Goal: Navigation & Orientation: Find specific page/section

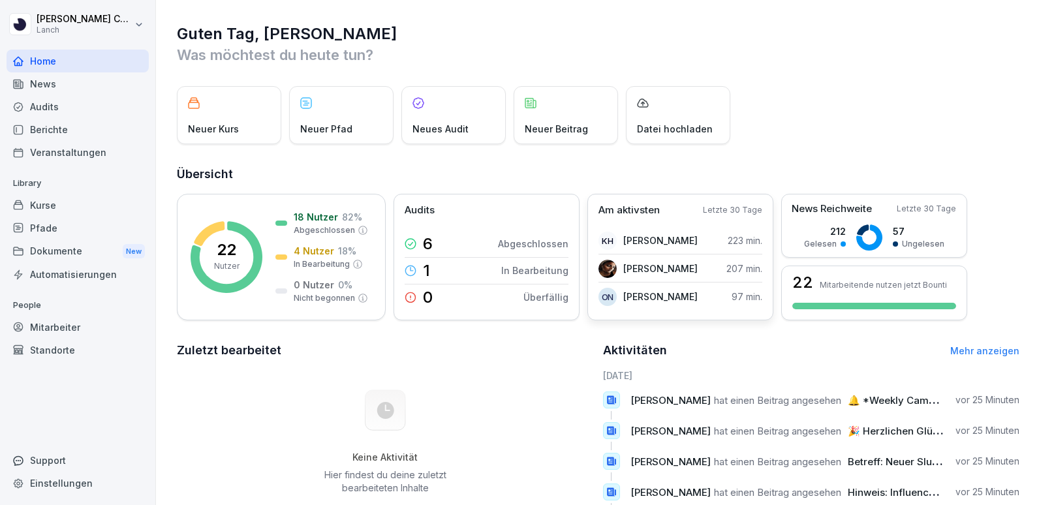
click at [631, 296] on p "[PERSON_NAME]" at bounding box center [660, 297] width 74 height 14
click at [647, 300] on p "[PERSON_NAME]" at bounding box center [660, 297] width 74 height 14
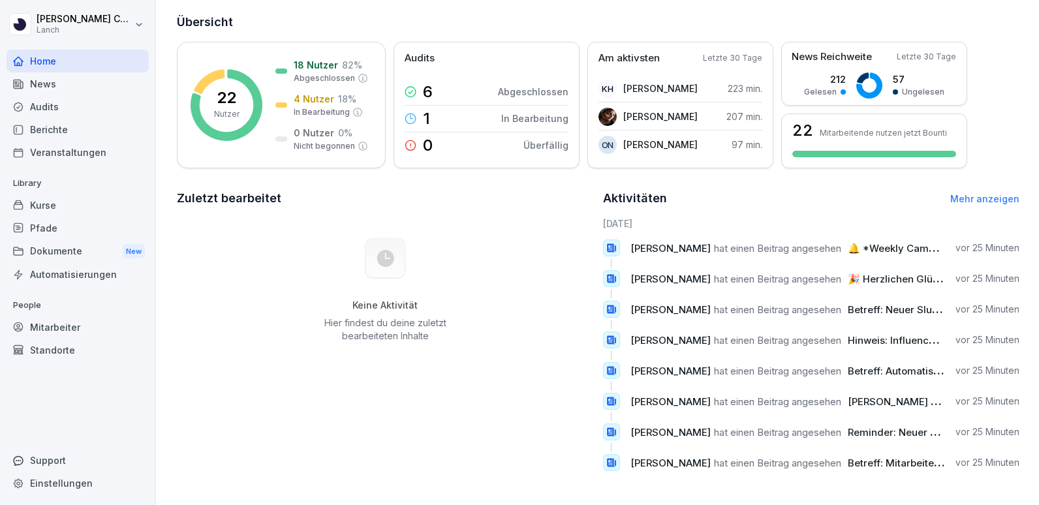
scroll to position [158, 0]
click at [48, 146] on div "Veranstaltungen" at bounding box center [78, 152] width 142 height 23
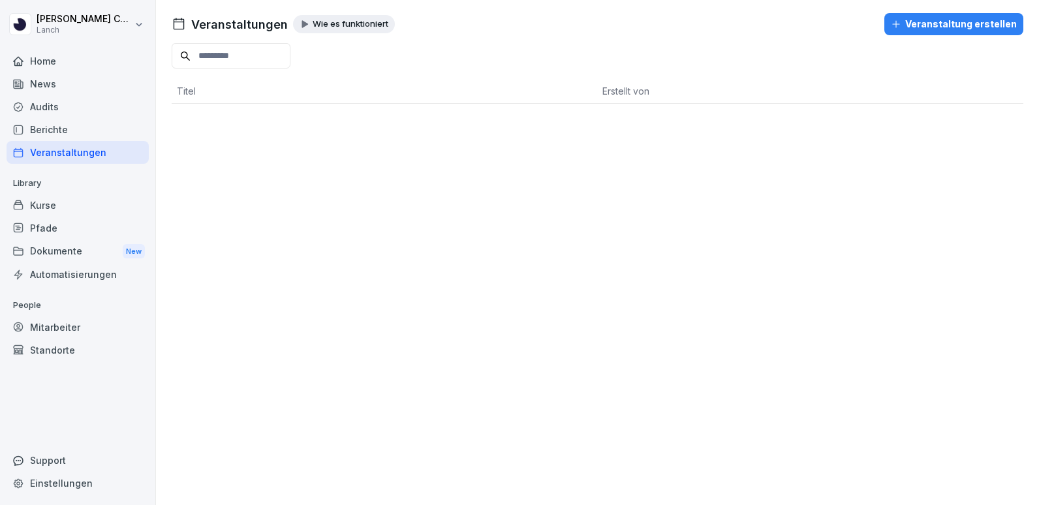
click at [56, 81] on div "News" at bounding box center [78, 83] width 142 height 23
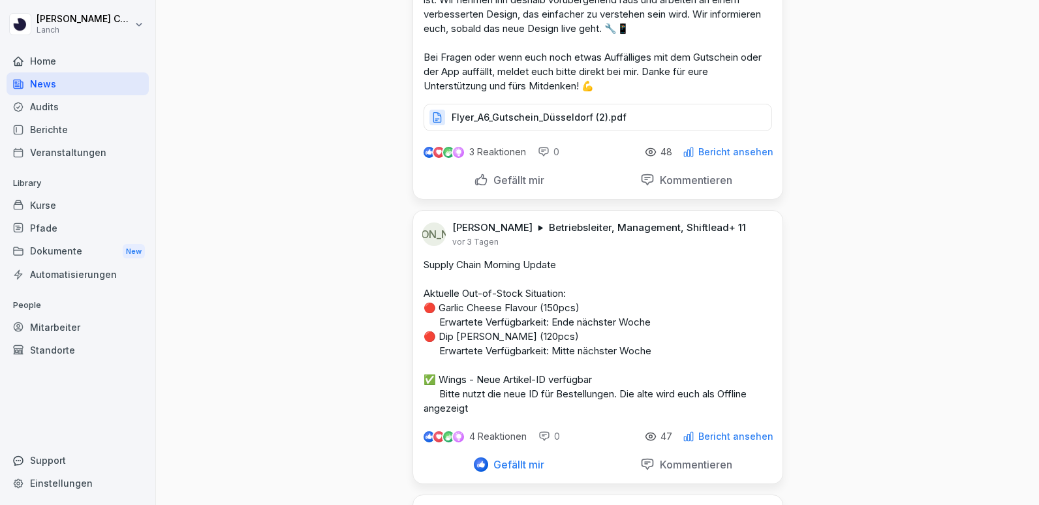
scroll to position [253, 0]
click at [41, 120] on div "Berichte" at bounding box center [78, 129] width 142 height 23
click at [46, 107] on div "Audits" at bounding box center [78, 106] width 142 height 23
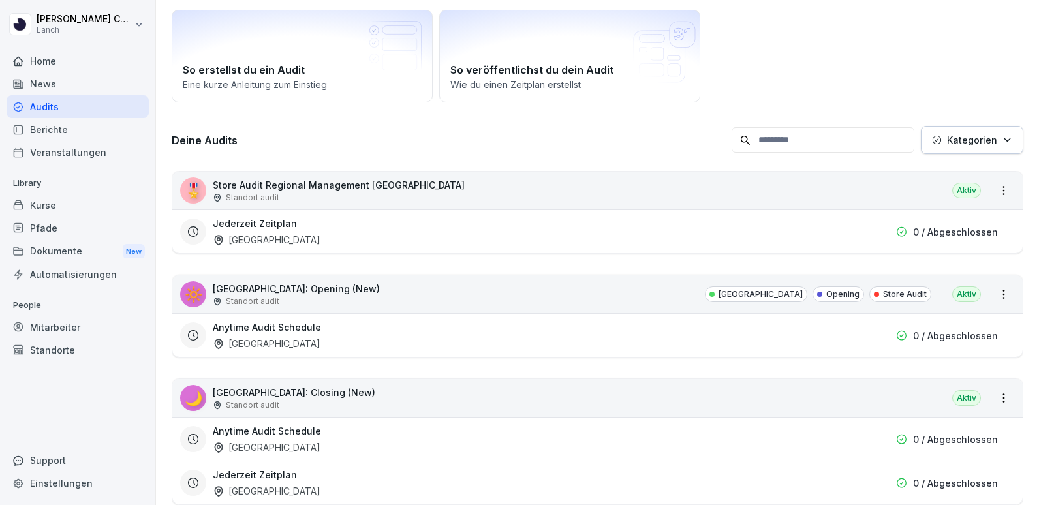
click at [46, 107] on div "Audits" at bounding box center [78, 106] width 142 height 23
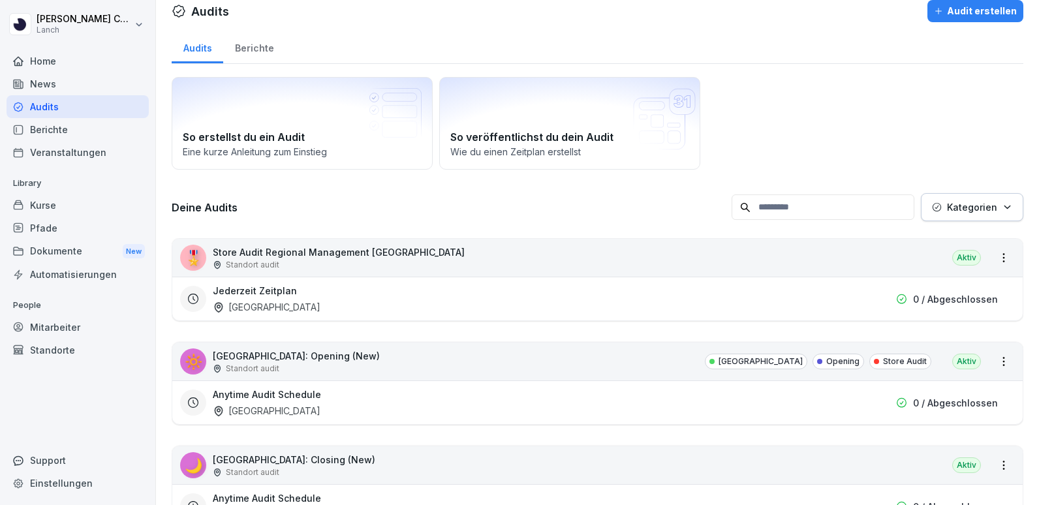
drag, startPoint x: 46, startPoint y: 107, endPoint x: 159, endPoint y: 208, distance: 151.7
click at [159, 208] on div "[PERSON_NAME] Lanch Home News Audits Berichte Veranstaltungen Library Kurse Pfa…" at bounding box center [519, 252] width 1039 height 505
click at [245, 252] on p "Store Audit Regional Management [GEOGRAPHIC_DATA]" at bounding box center [339, 252] width 252 height 14
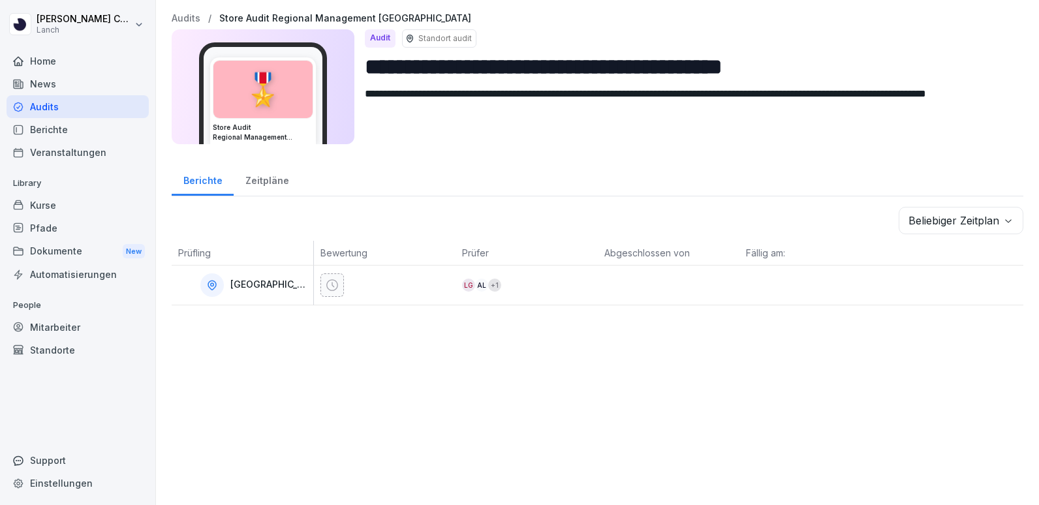
click at [58, 103] on div "Audits" at bounding box center [78, 106] width 142 height 23
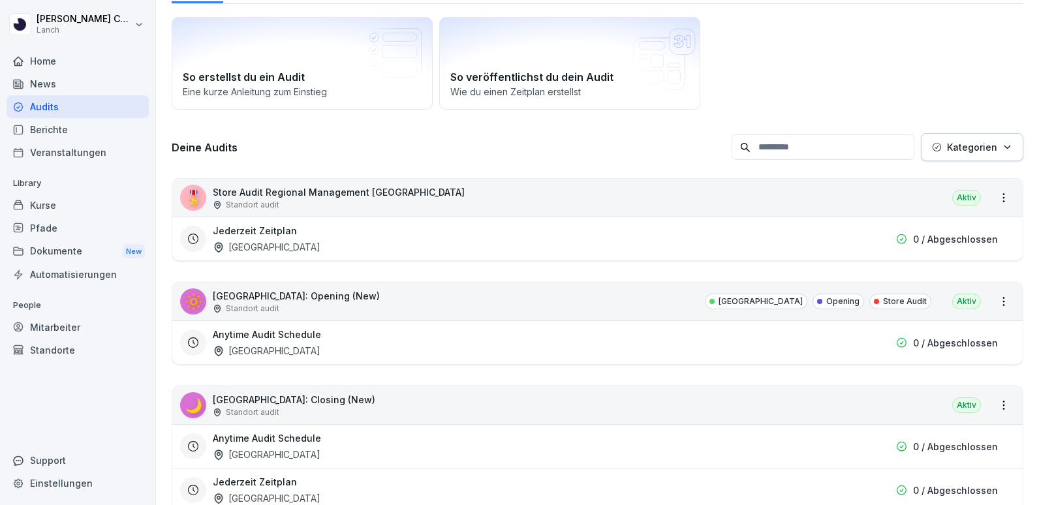
scroll to position [75, 0]
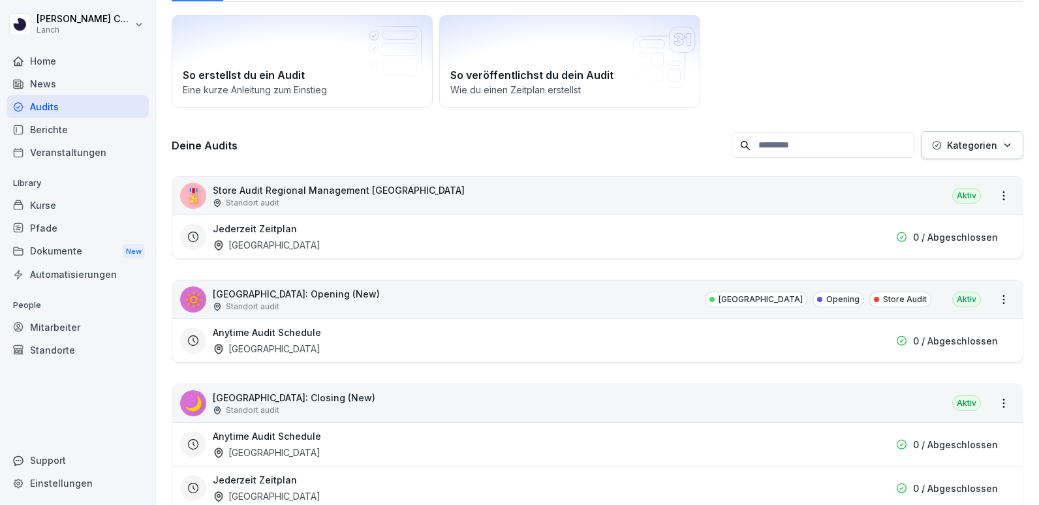
drag, startPoint x: 304, startPoint y: 279, endPoint x: 215, endPoint y: 262, distance: 90.3
click at [215, 262] on div "🎖️ Store Audit Regional Management [GEOGRAPHIC_DATA] Standort audit Aktiv Jeder…" at bounding box center [598, 343] width 852 height 334
click at [308, 197] on div "Standort audit" at bounding box center [339, 203] width 252 height 12
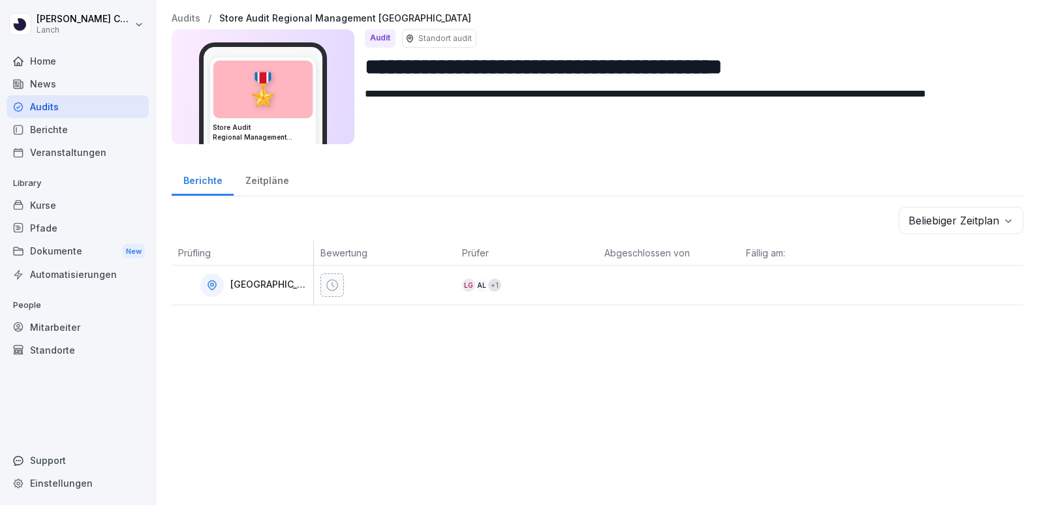
click at [271, 191] on div "Zeitpläne" at bounding box center [267, 179] width 67 height 33
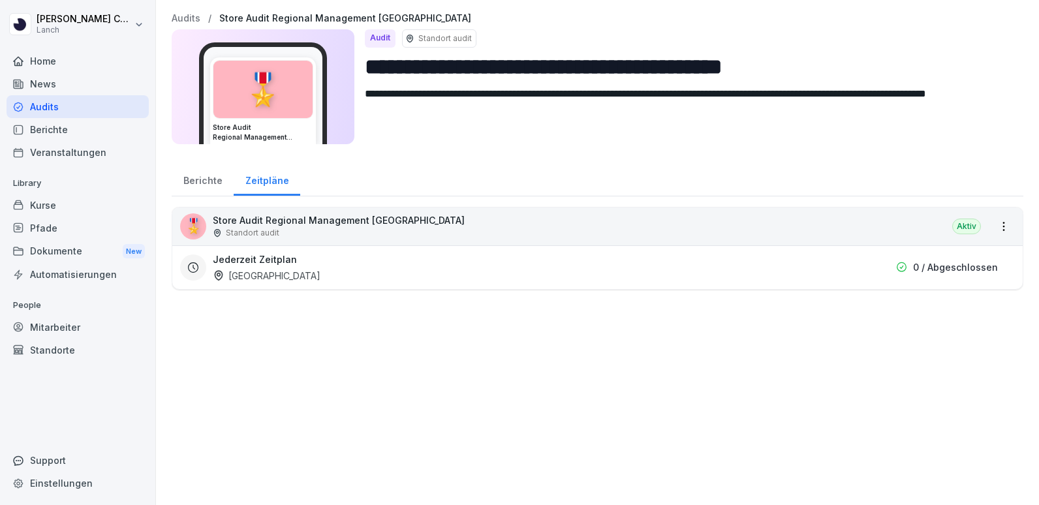
click at [223, 182] on div "Berichte" at bounding box center [203, 179] width 62 height 33
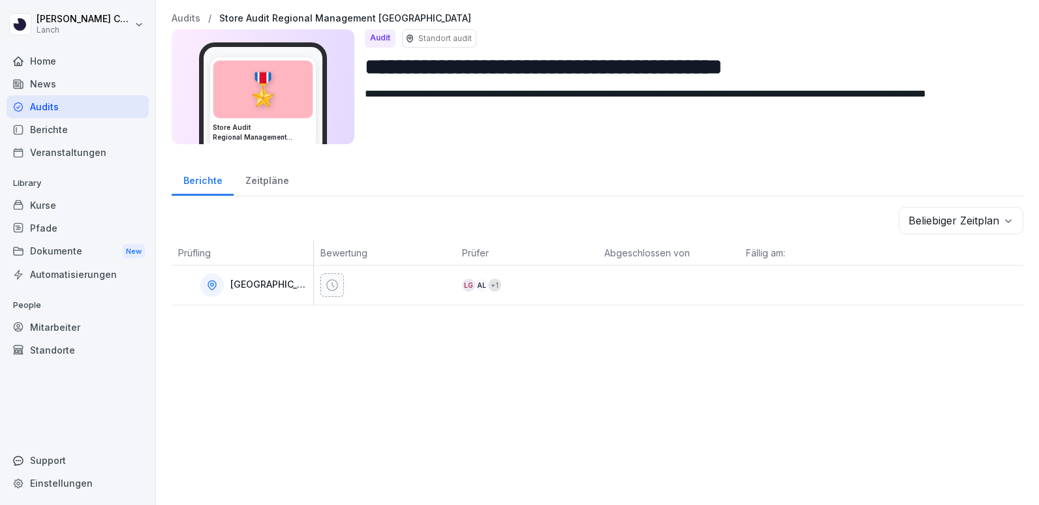
click at [94, 128] on div "Berichte" at bounding box center [78, 129] width 142 height 23
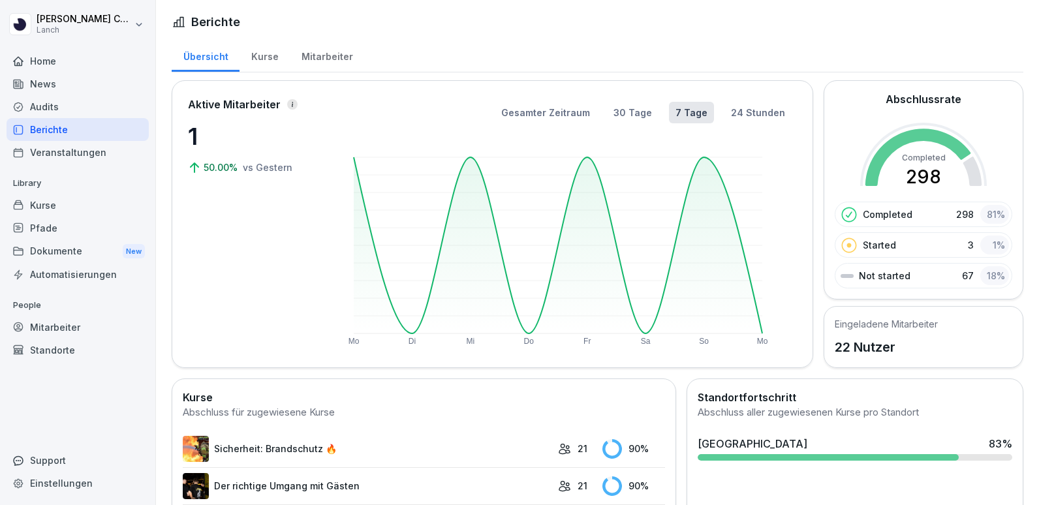
click at [345, 60] on div "Mitarbeiter" at bounding box center [327, 55] width 74 height 33
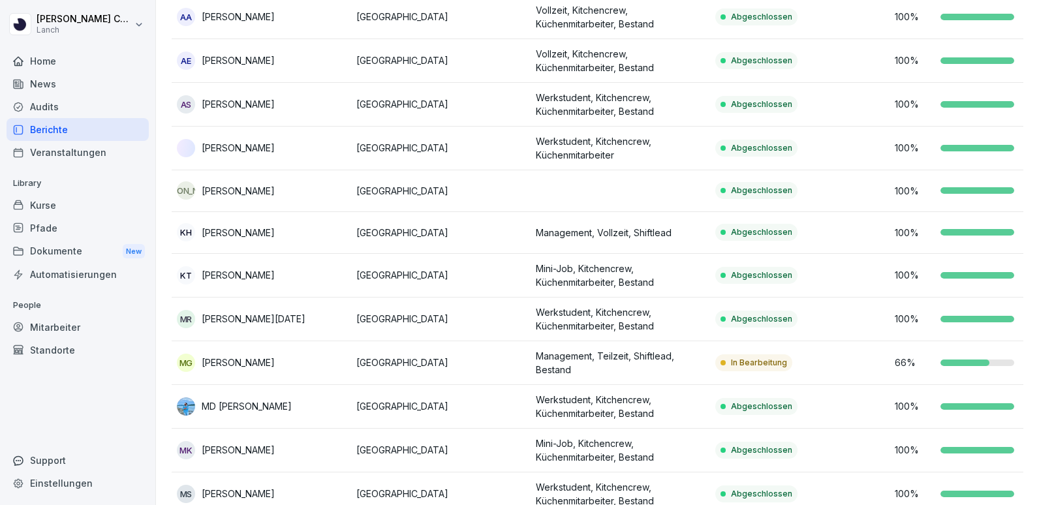
scroll to position [191, 0]
click at [249, 406] on p "MD [PERSON_NAME]" at bounding box center [247, 407] width 90 height 14
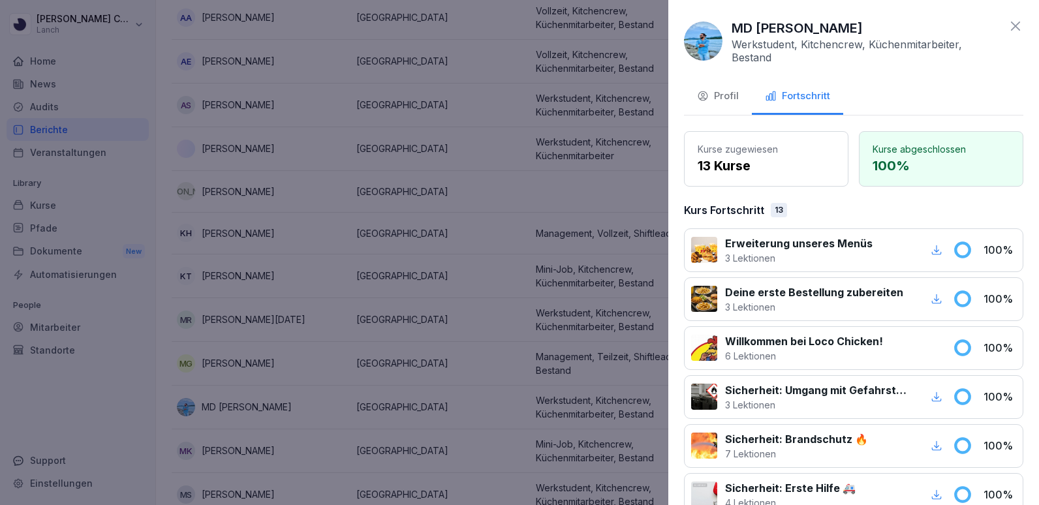
click at [117, 396] on div at bounding box center [519, 252] width 1039 height 505
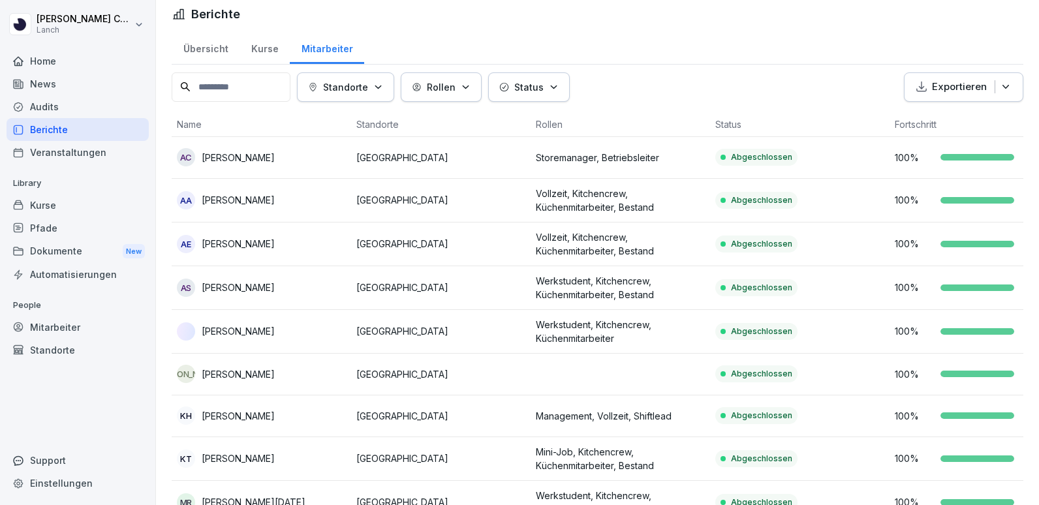
scroll to position [0, 0]
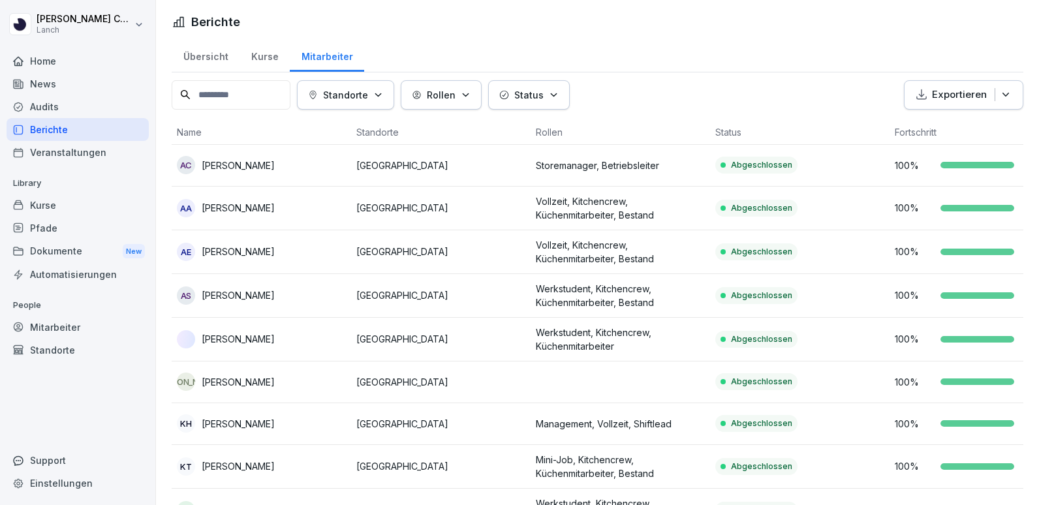
click at [894, 39] on div "Übersicht Kurse Mitarbeiter" at bounding box center [598, 56] width 852 height 34
click at [186, 333] on img at bounding box center [186, 339] width 18 height 18
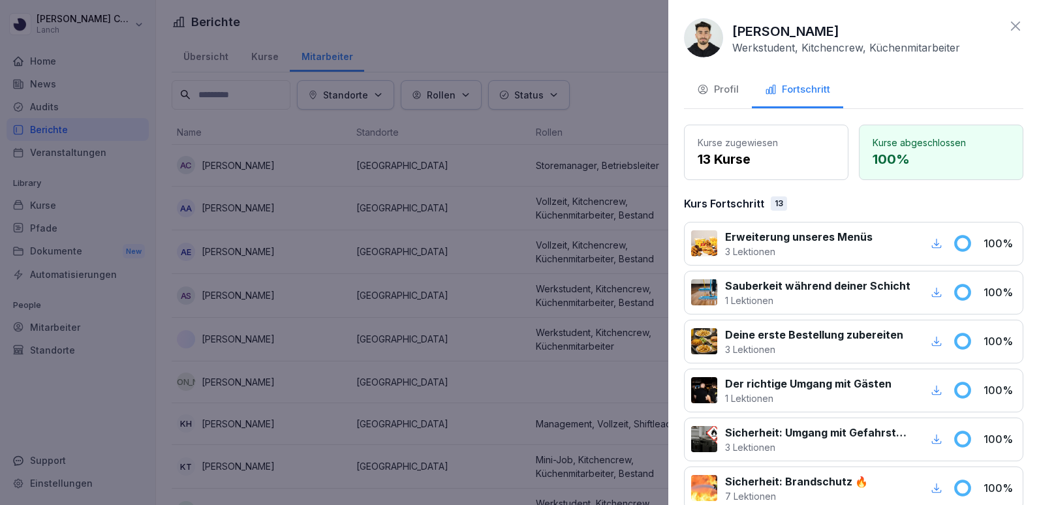
click at [270, 296] on div at bounding box center [519, 252] width 1039 height 505
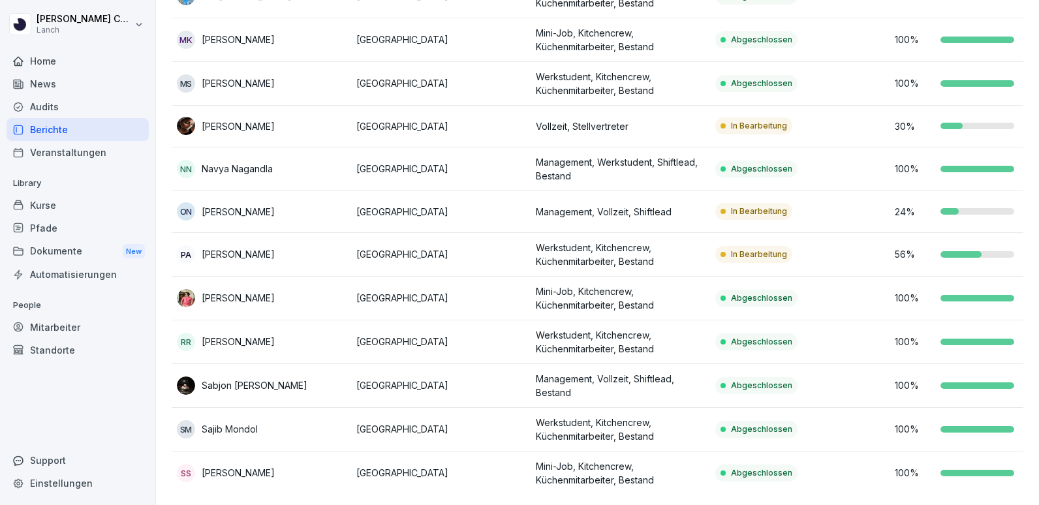
scroll to position [608, 0]
click at [196, 124] on div "[PERSON_NAME]" at bounding box center [261, 126] width 169 height 18
